Goal: Task Accomplishment & Management: Manage account settings

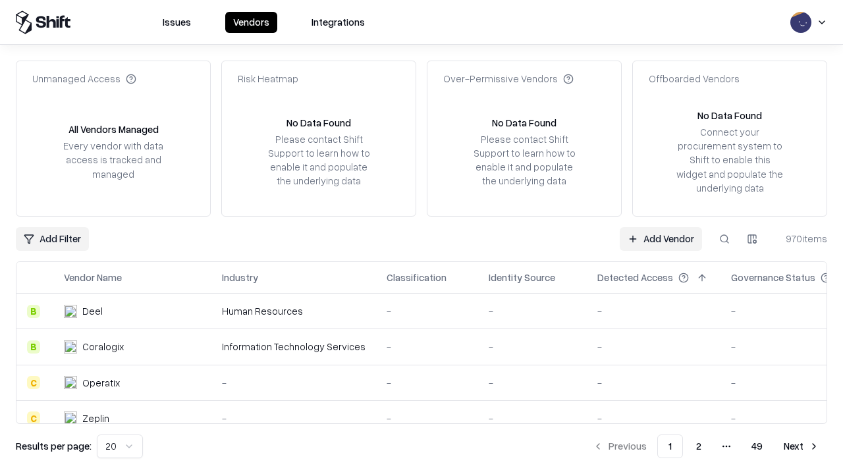
click at [661, 239] on link "Add Vendor" at bounding box center [661, 239] width 82 height 24
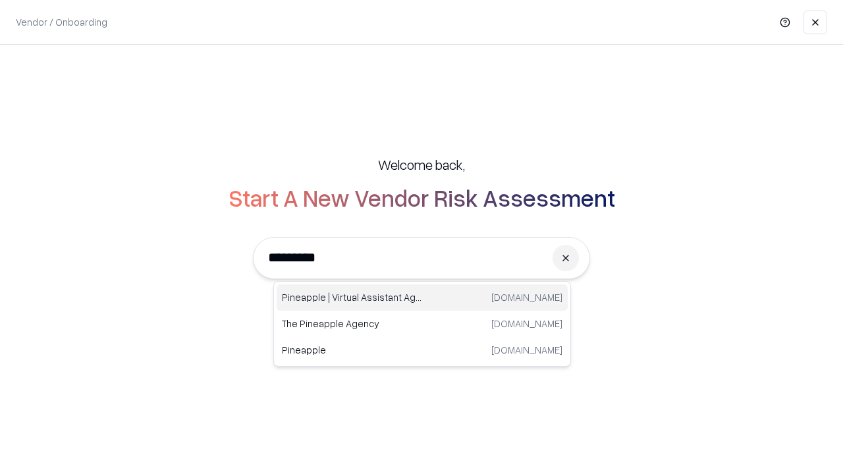
click at [422, 298] on div "Pineapple | Virtual Assistant Agency trypineapple.com" at bounding box center [422, 298] width 291 height 26
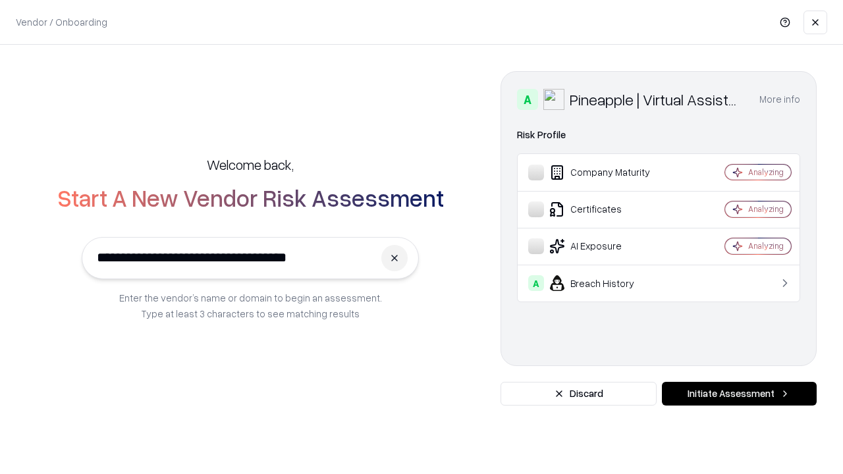
type input "**********"
click at [739, 394] on button "Initiate Assessment" at bounding box center [739, 394] width 155 height 24
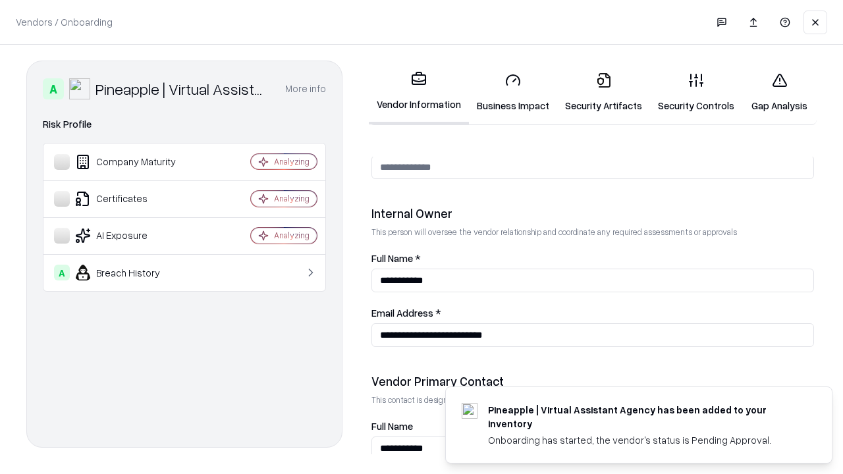
scroll to position [683, 0]
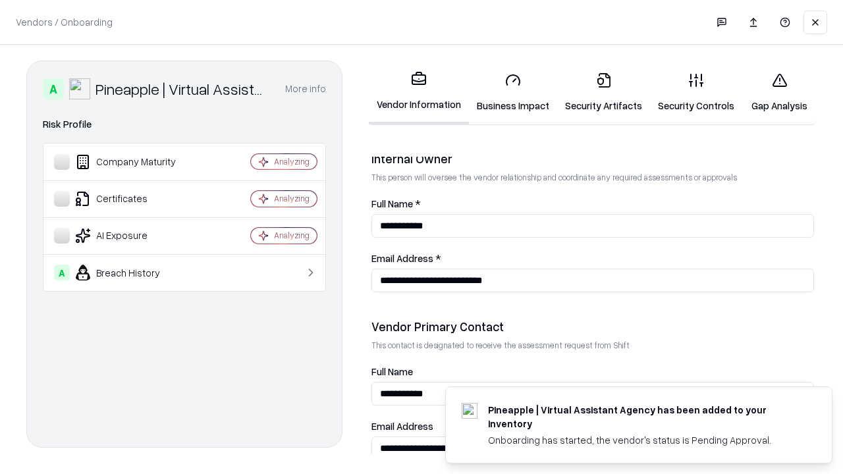
click at [604, 92] on link "Security Artifacts" at bounding box center [603, 92] width 93 height 61
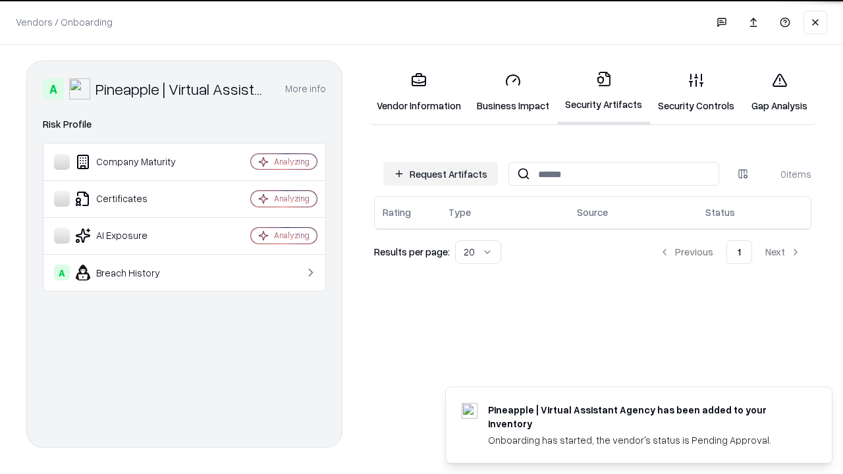
click at [441, 174] on button "Request Artifacts" at bounding box center [440, 174] width 115 height 24
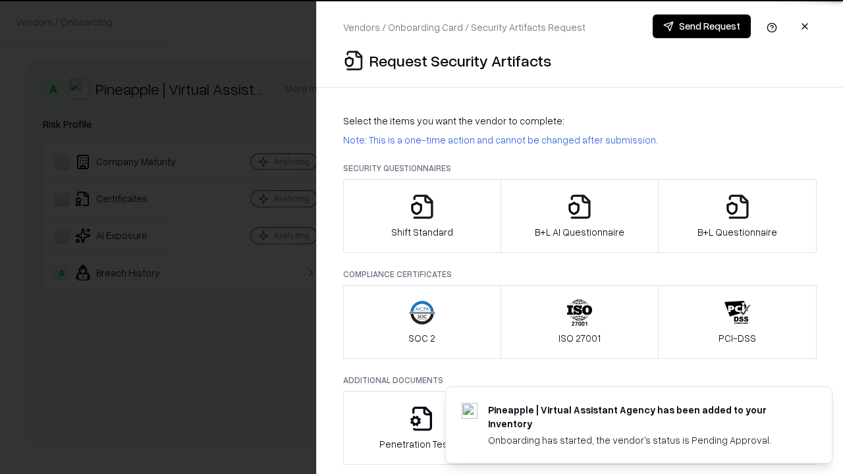
click at [737, 216] on icon "button" at bounding box center [738, 207] width 26 height 26
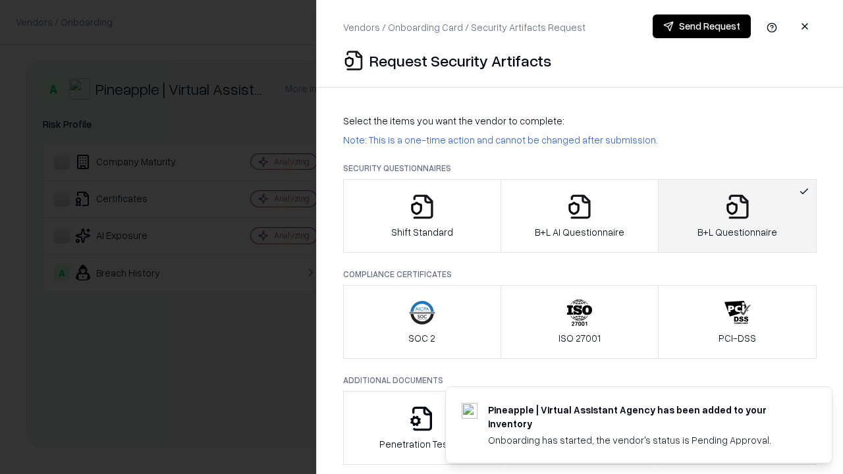
click at [579, 216] on icon "button" at bounding box center [580, 207] width 26 height 26
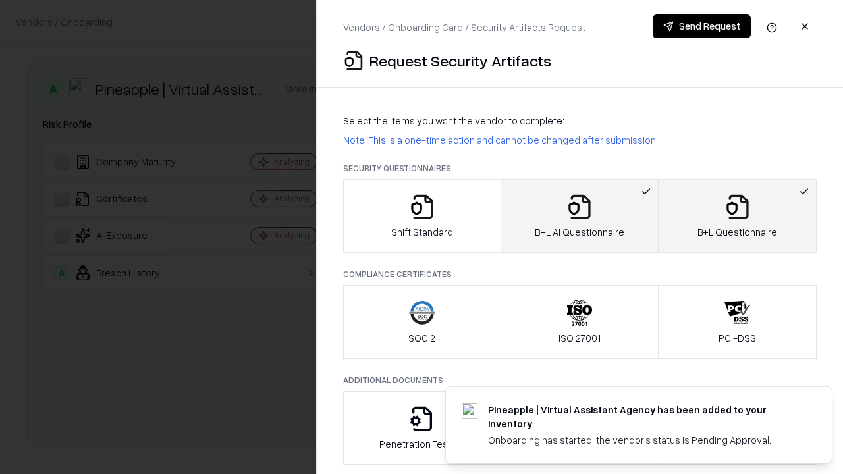
click at [702, 26] on button "Send Request" at bounding box center [702, 26] width 98 height 24
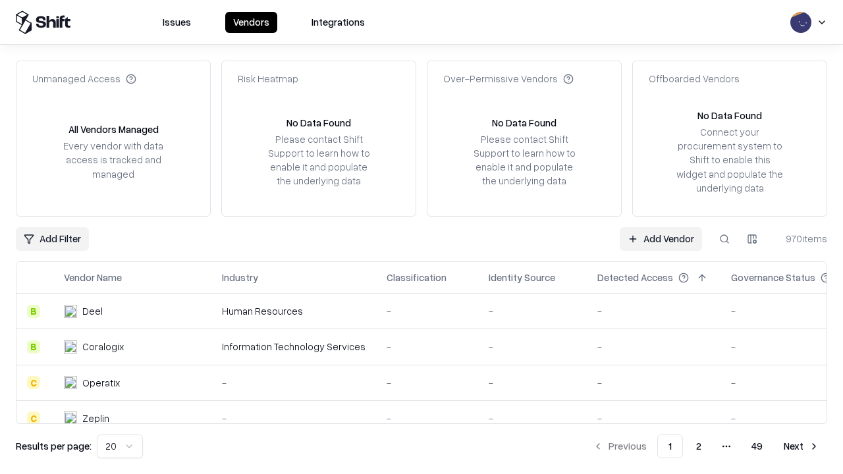
click at [725, 239] on button at bounding box center [725, 239] width 24 height 24
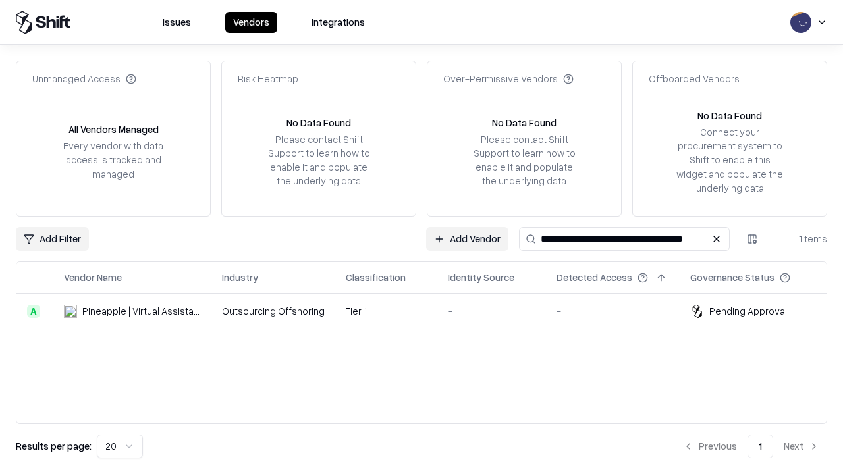
type input "**********"
click at [430, 311] on td "Tier 1" at bounding box center [386, 312] width 102 height 36
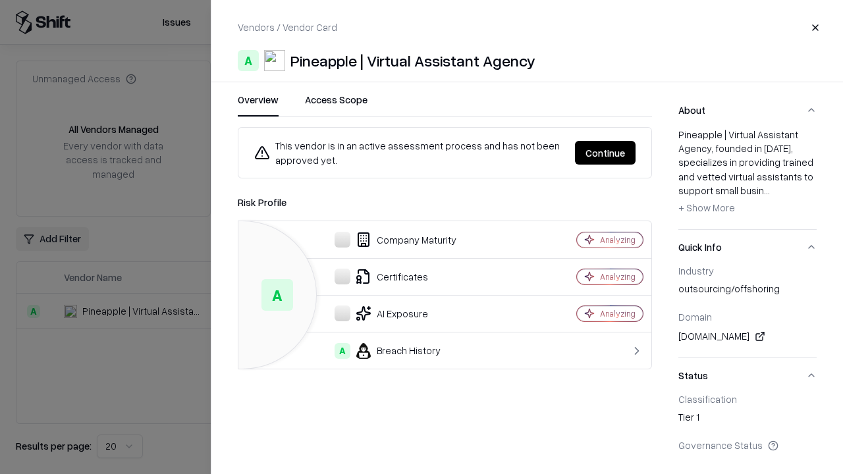
click at [605, 153] on button "Continue" at bounding box center [605, 153] width 61 height 24
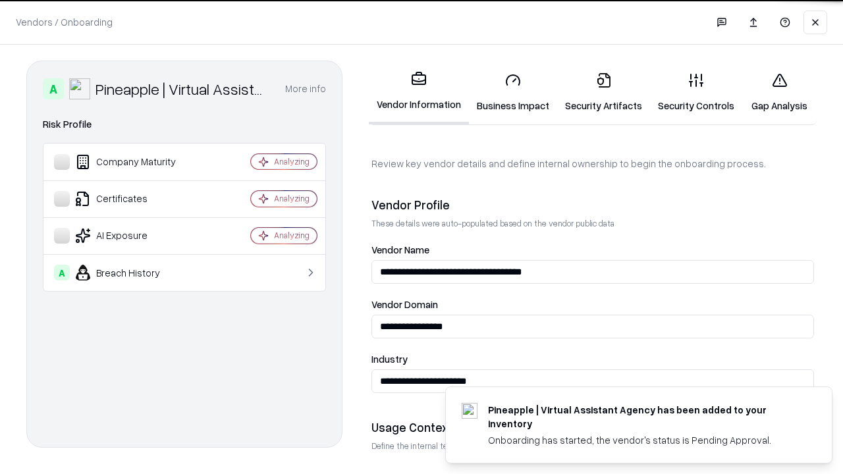
click at [604, 92] on link "Security Artifacts" at bounding box center [603, 92] width 93 height 61
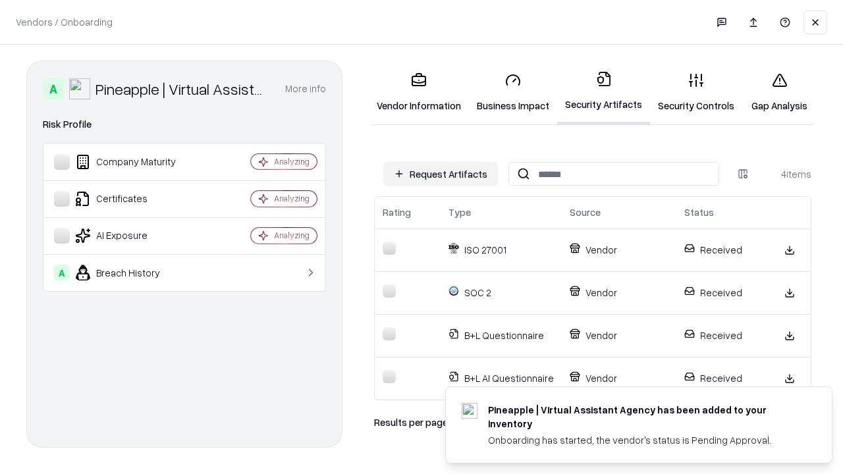
click at [779, 92] on link "Gap Analysis" at bounding box center [780, 92] width 74 height 61
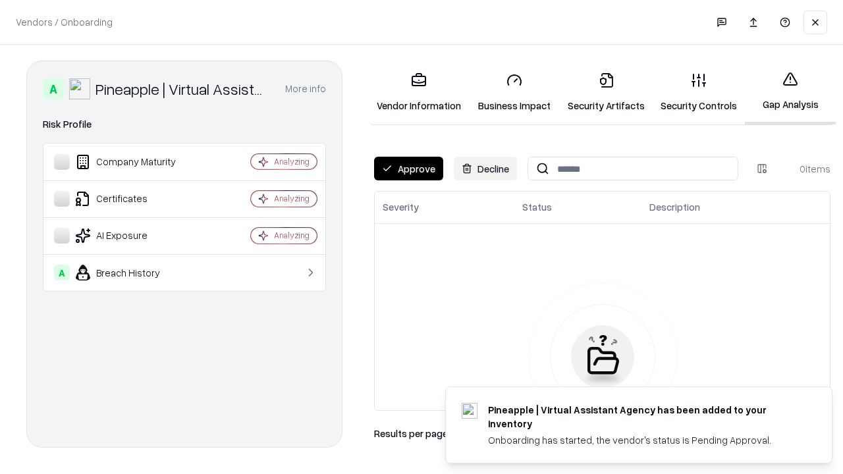
click at [408, 169] on button "Approve" at bounding box center [408, 169] width 69 height 24
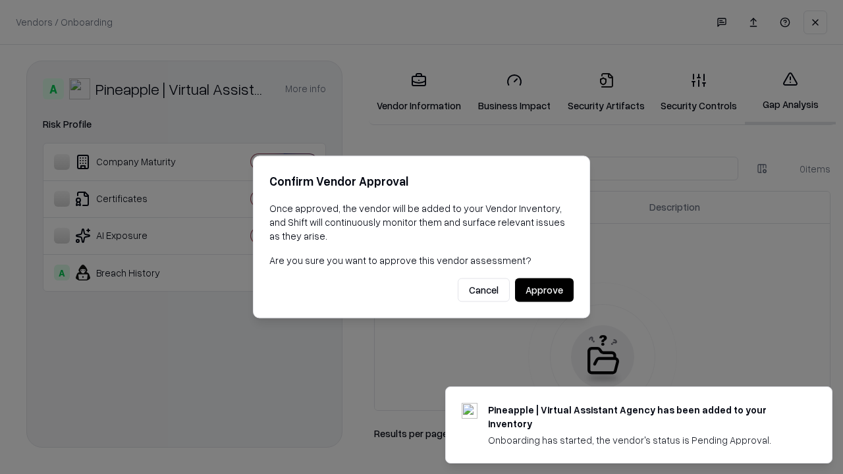
click at [544, 290] on button "Approve" at bounding box center [544, 291] width 59 height 24
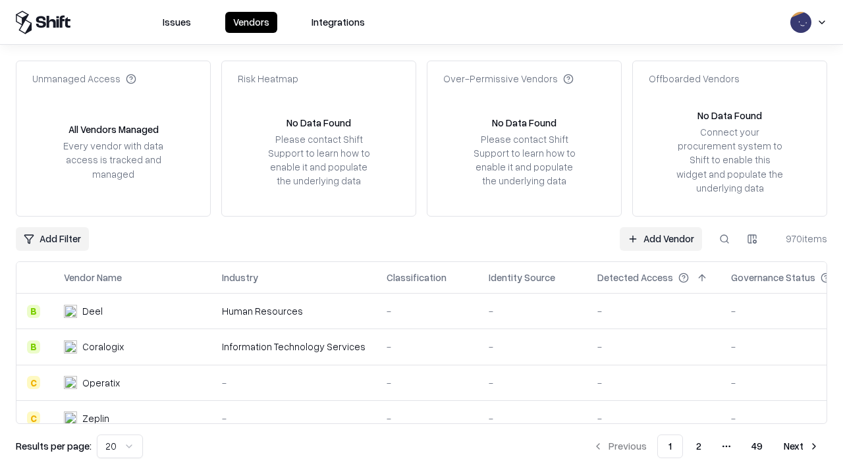
type input "**********"
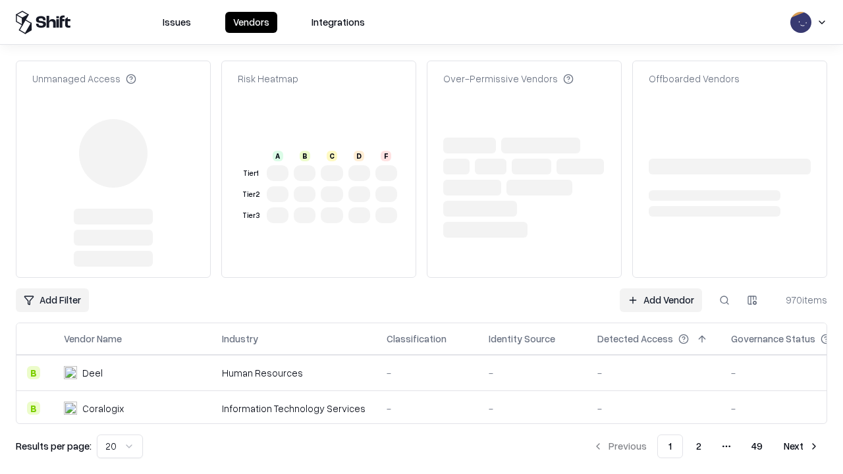
click at [661, 289] on link "Add Vendor" at bounding box center [661, 301] width 82 height 24
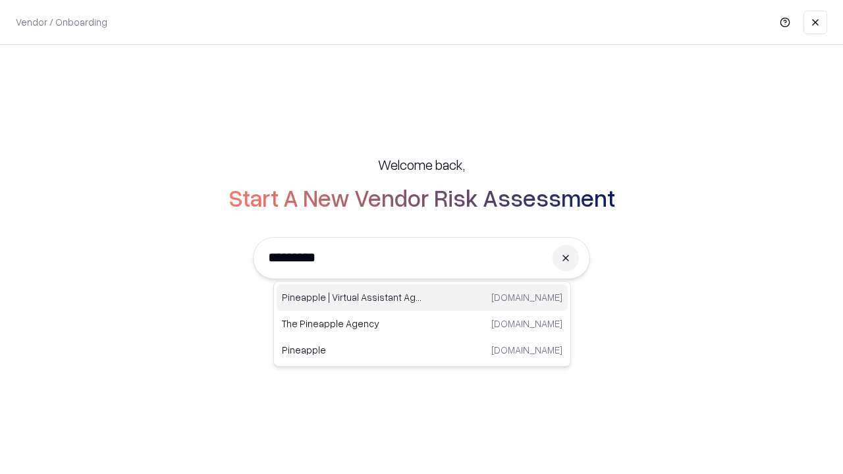
click at [422, 298] on div "Pineapple | Virtual Assistant Agency [DOMAIN_NAME]" at bounding box center [422, 298] width 291 height 26
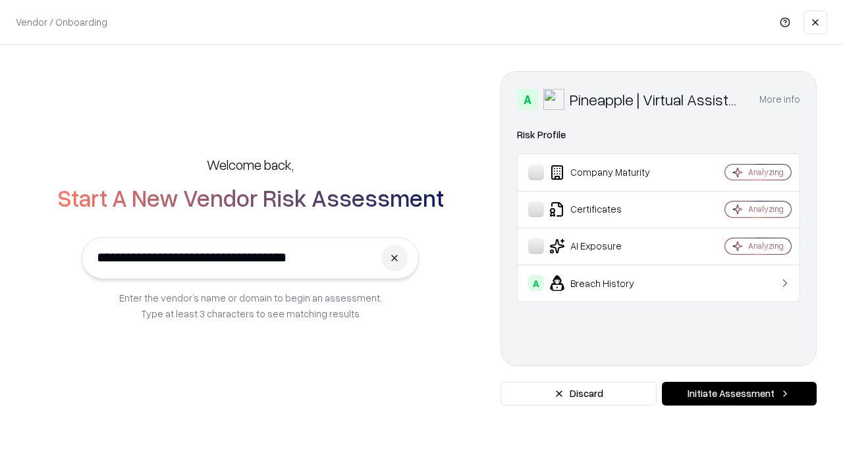
type input "**********"
click at [739, 394] on button "Initiate Assessment" at bounding box center [739, 394] width 155 height 24
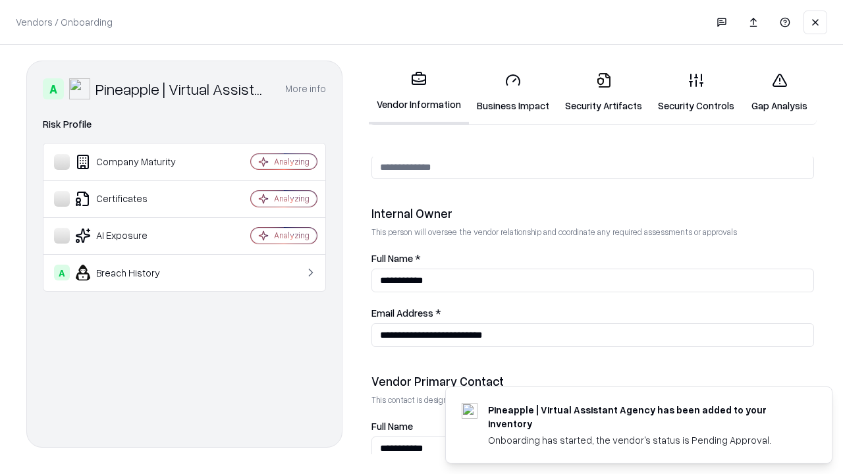
scroll to position [683, 0]
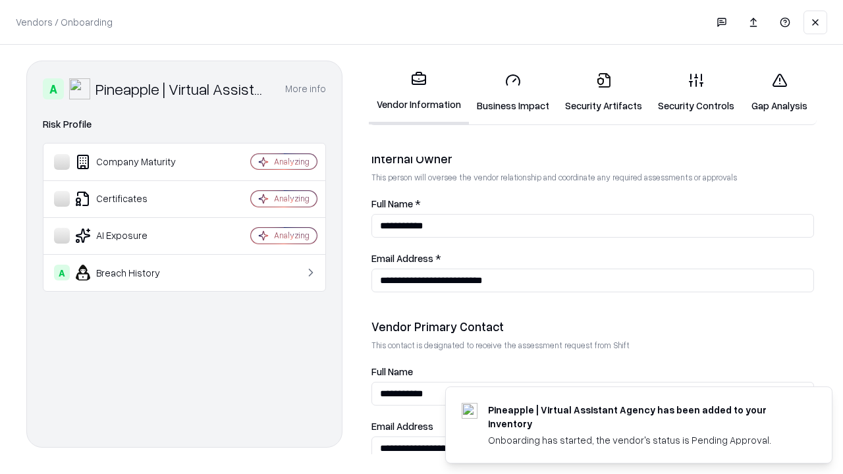
click at [779, 92] on link "Gap Analysis" at bounding box center [780, 92] width 74 height 61
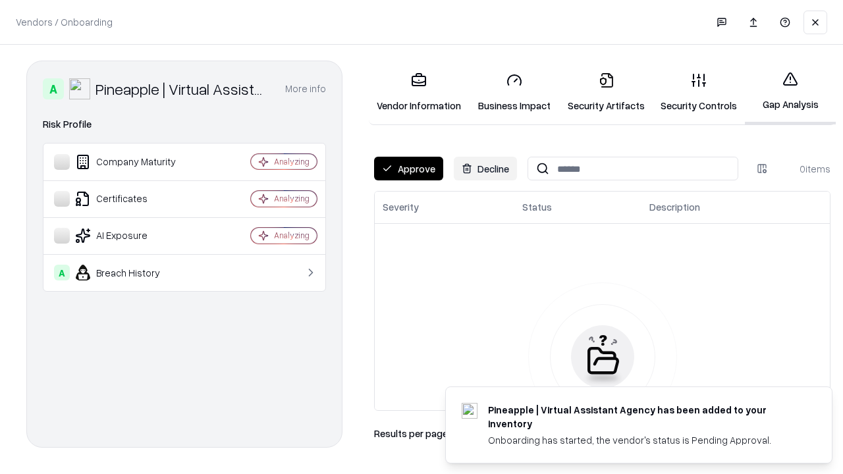
click at [408, 169] on button "Approve" at bounding box center [408, 169] width 69 height 24
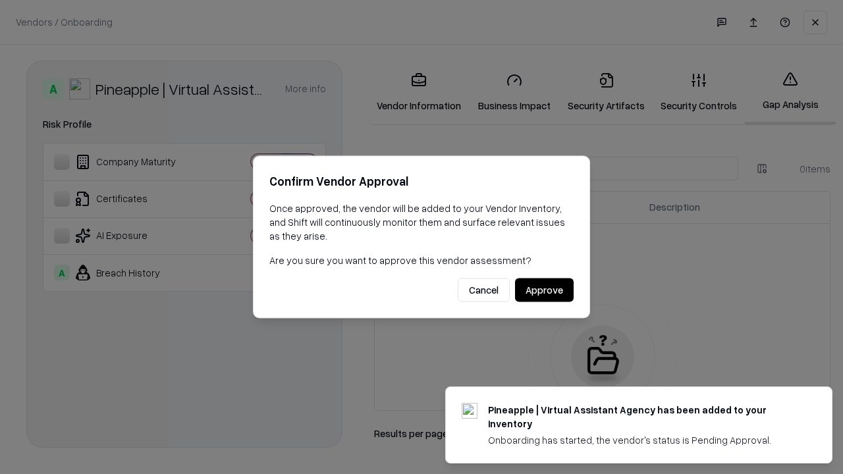
click at [544, 290] on button "Approve" at bounding box center [544, 291] width 59 height 24
